Goal: Task Accomplishment & Management: Manage account settings

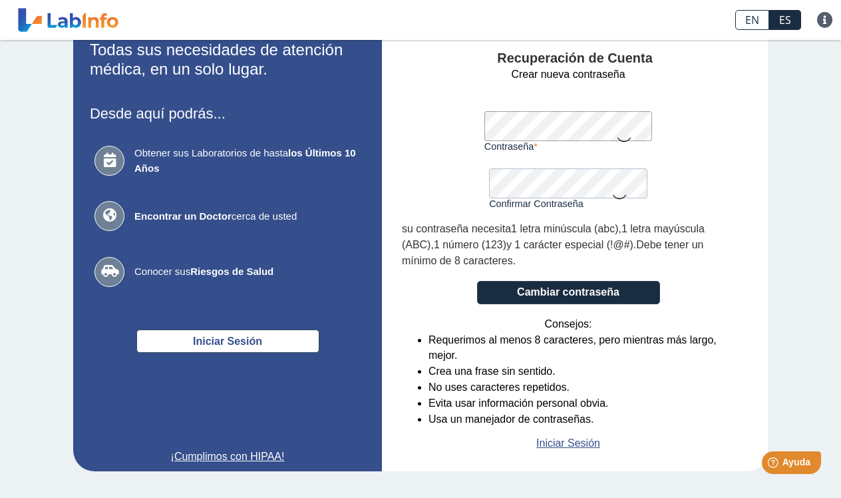
scroll to position [47, 0]
click at [758, 17] on link "EN" at bounding box center [753, 20] width 34 height 20
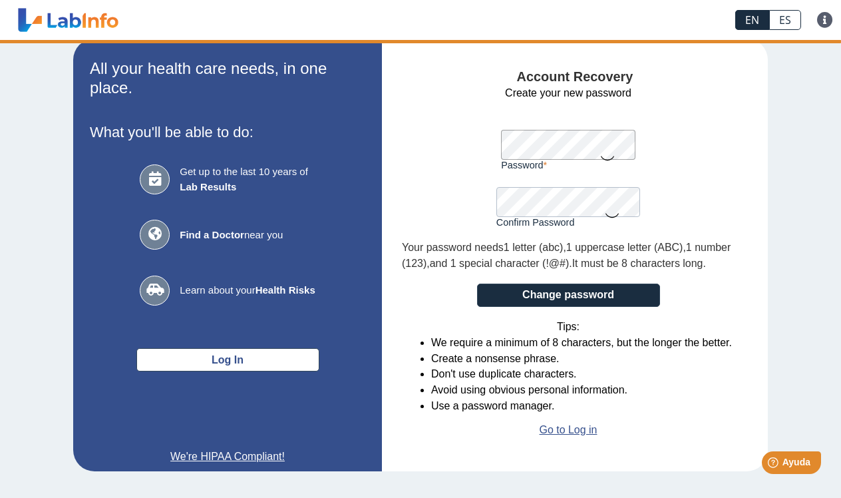
scroll to position [31, 0]
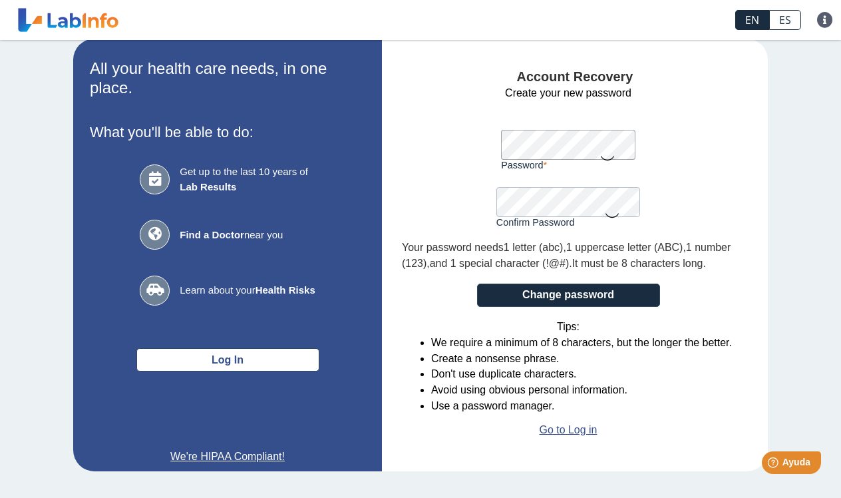
click at [597, 125] on div "Password A valid password is required" at bounding box center [568, 141] width 134 height 57
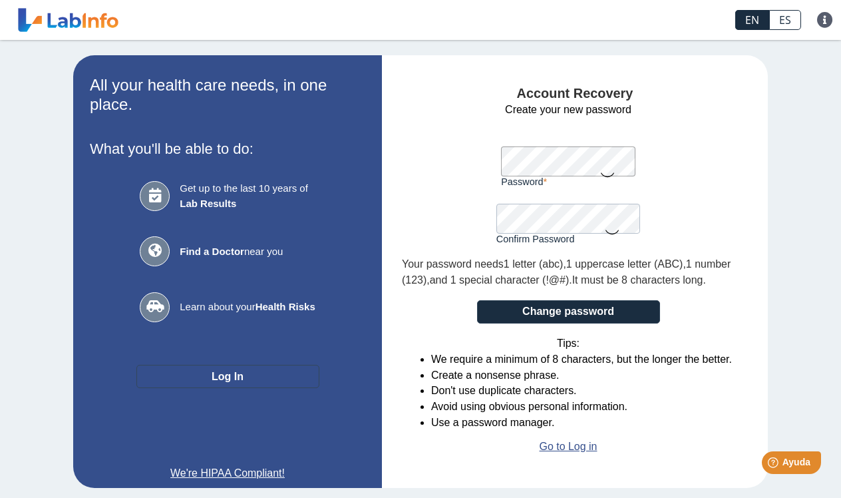
click at [262, 374] on button "Log In" at bounding box center [227, 376] width 183 height 23
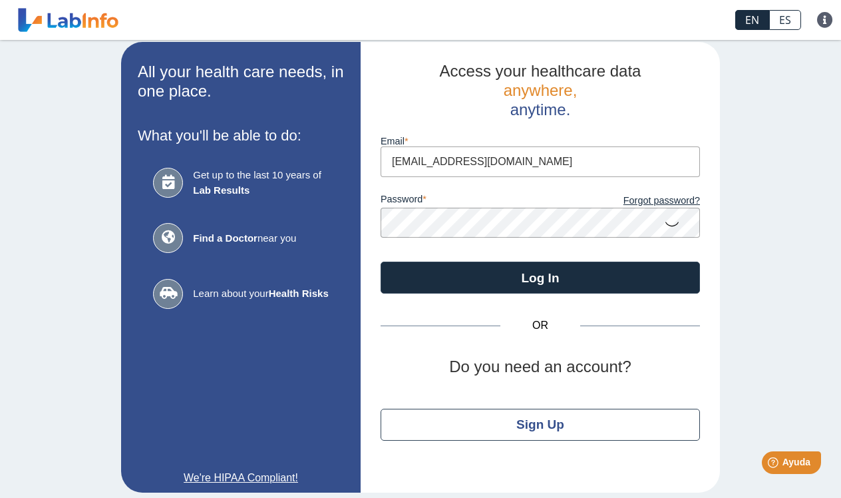
type input "[EMAIL_ADDRESS][DOMAIN_NAME]"
click at [541, 276] on button "Log In" at bounding box center [541, 278] width 320 height 32
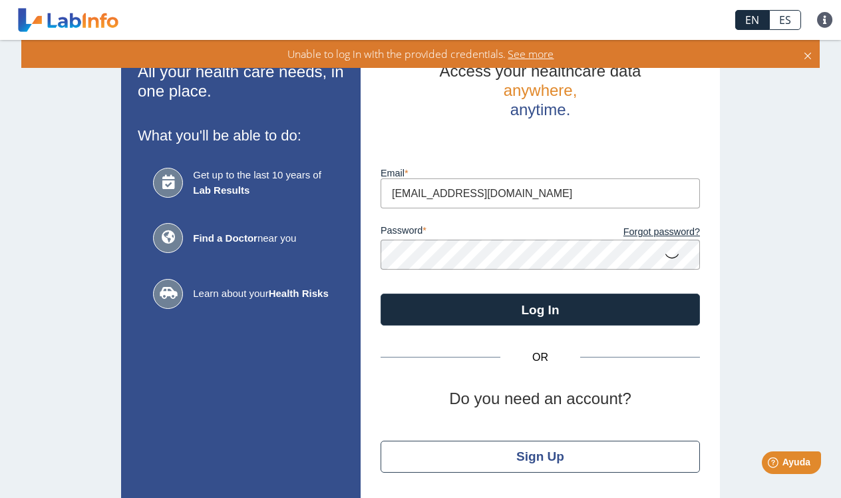
click at [674, 254] on icon at bounding box center [672, 255] width 16 height 26
click at [541, 308] on button "Log In" at bounding box center [541, 310] width 320 height 32
click at [677, 232] on link "Forgot password?" at bounding box center [621, 232] width 160 height 15
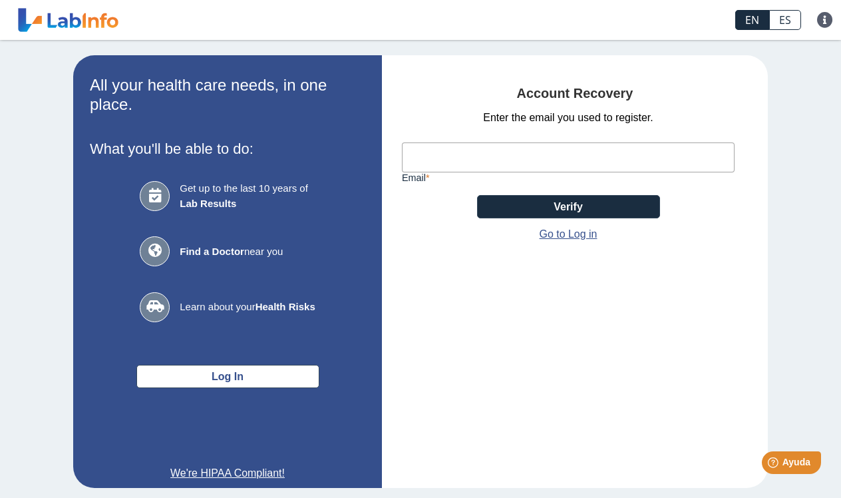
click at [529, 159] on input "Email" at bounding box center [568, 157] width 333 height 30
type input "[EMAIL_ADDRESS][DOMAIN_NAME]"
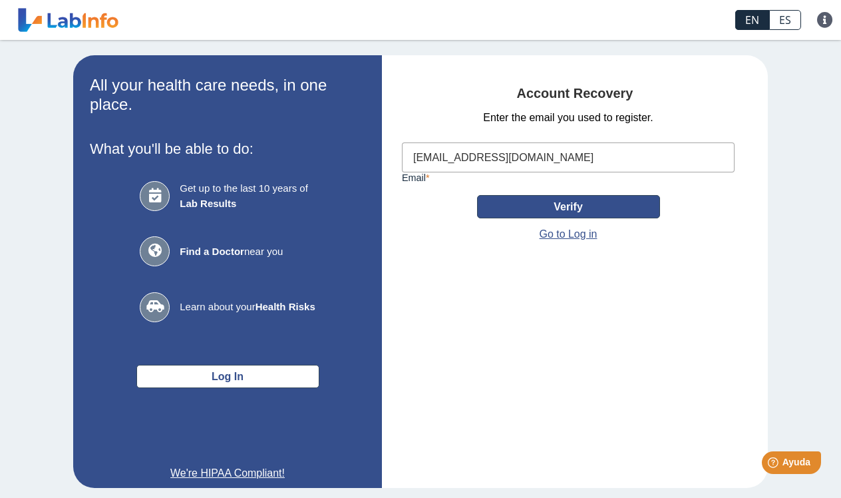
click at [572, 203] on button "Verify" at bounding box center [568, 206] width 183 height 23
